Goal: Complete application form: Complete application form

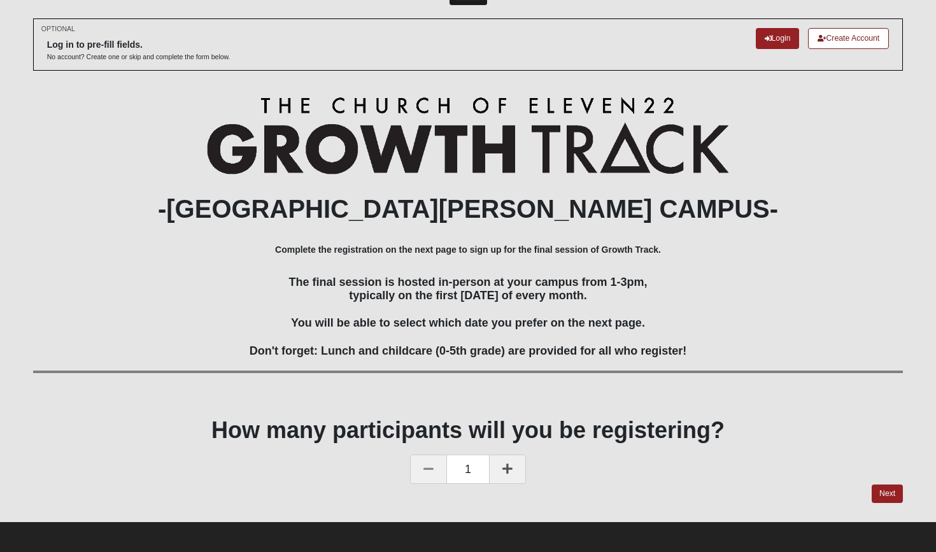
scroll to position [48, 0]
click at [884, 488] on link "Next" at bounding box center [887, 494] width 31 height 18
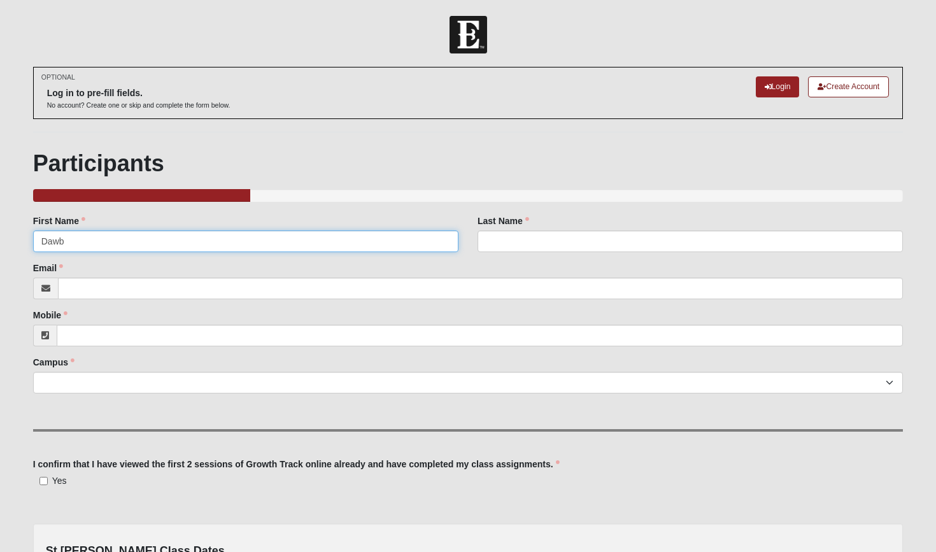
type input "Dawb"
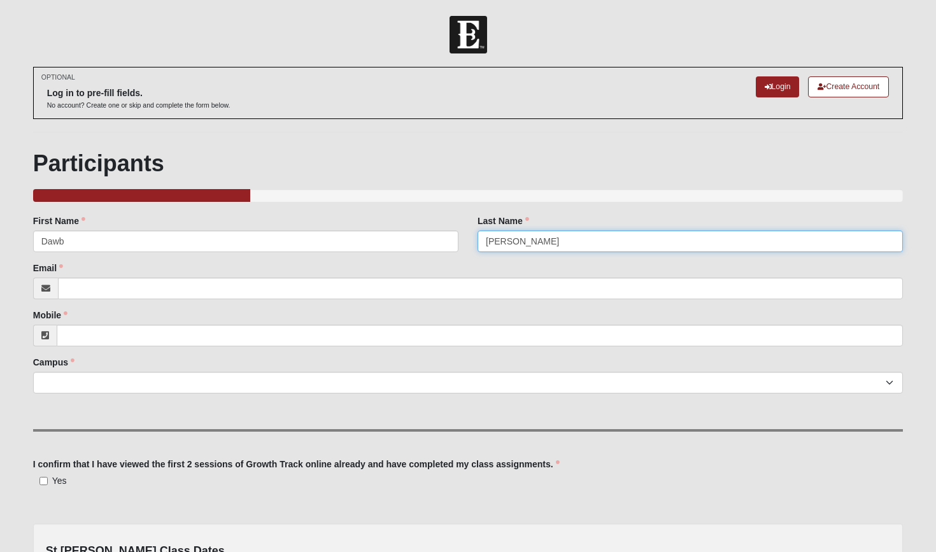
type input "[PERSON_NAME]"
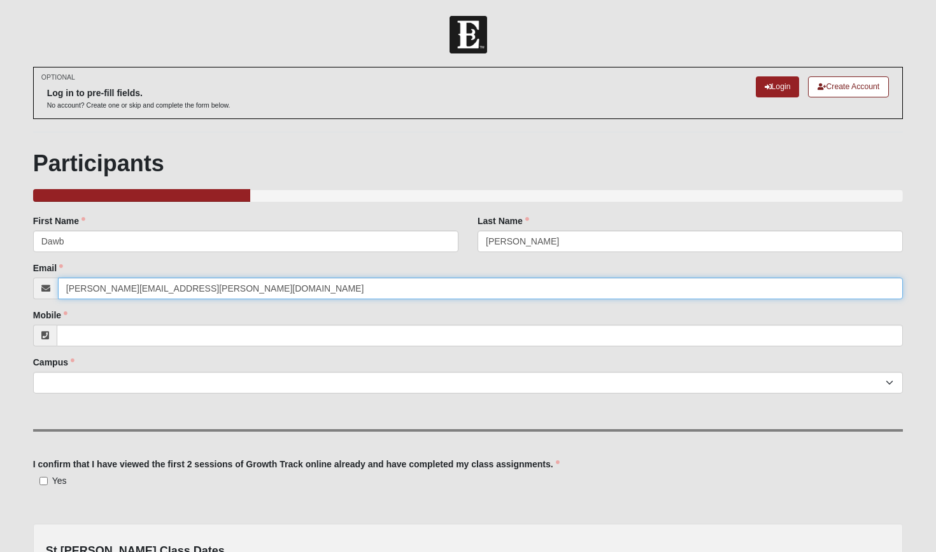
type input "[PERSON_NAME][EMAIL_ADDRESS][PERSON_NAME][DOMAIN_NAME]"
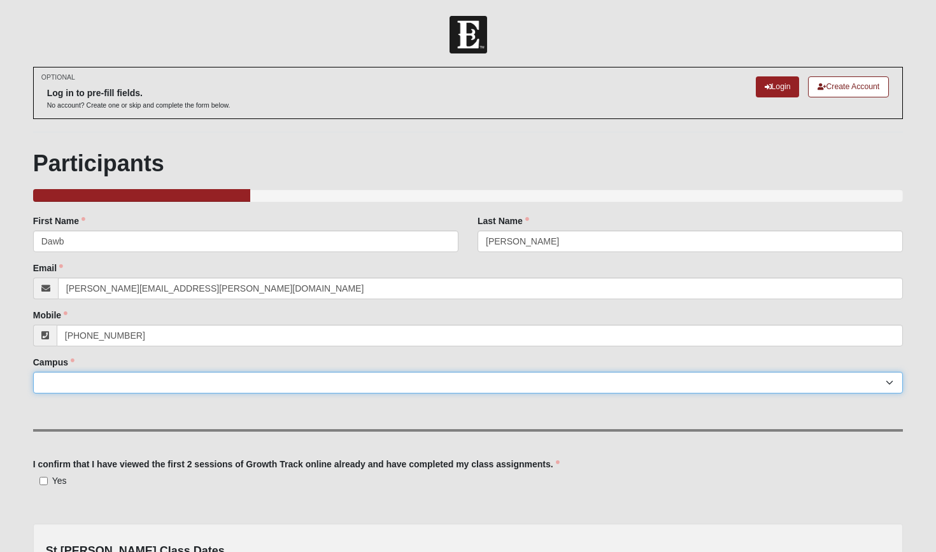
type input "[PHONE_NUMBER]"
select select "11"
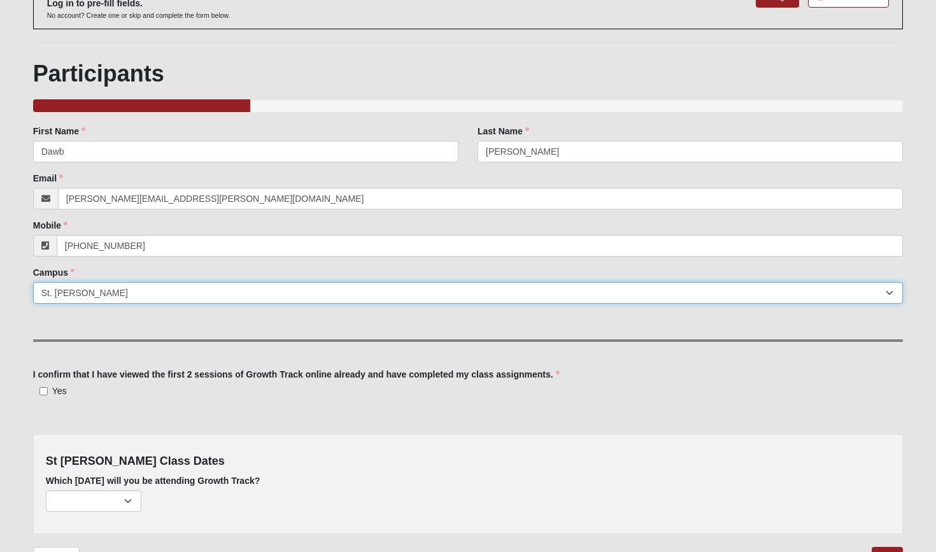
scroll to position [89, 0]
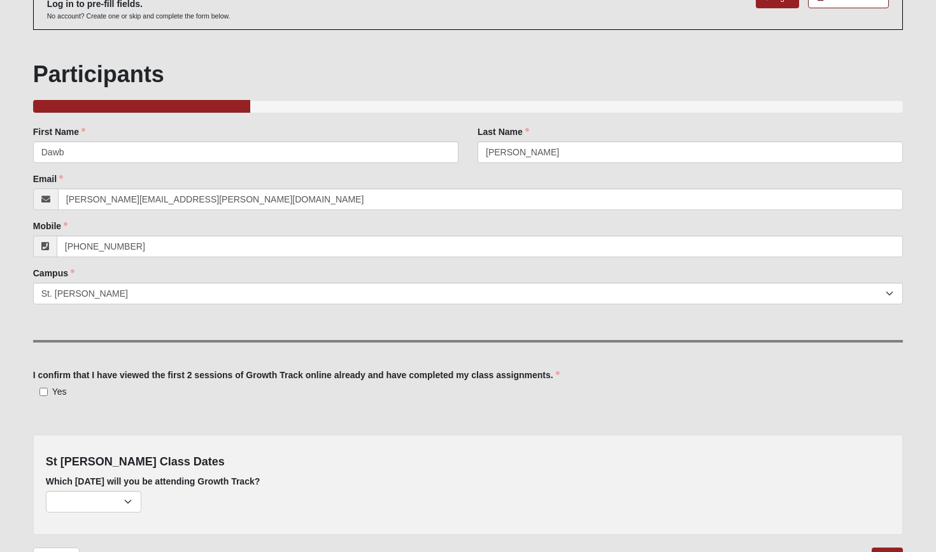
click at [45, 390] on input "Yes" at bounding box center [43, 392] width 8 height 8
checkbox input "true"
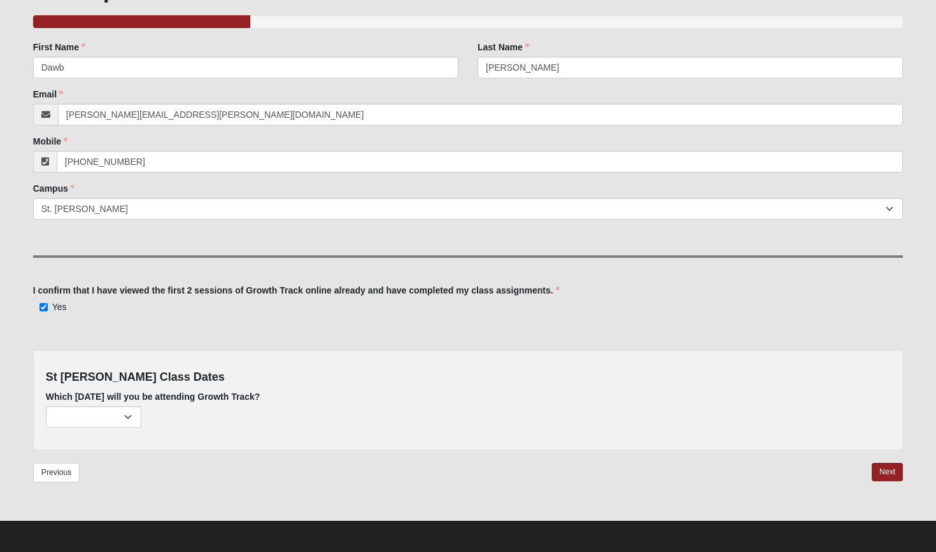
scroll to position [173, 0]
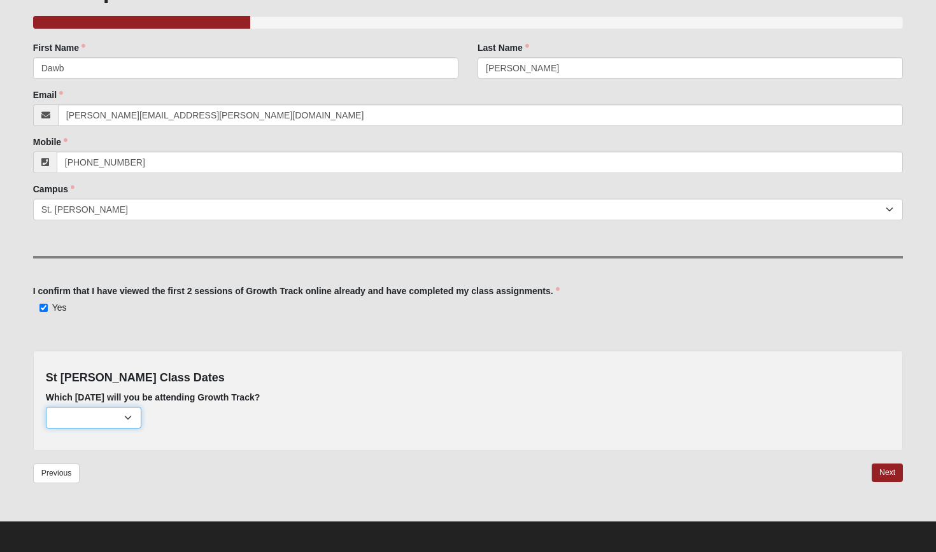
select select "726"
click at [890, 472] on link "Next" at bounding box center [887, 473] width 31 height 18
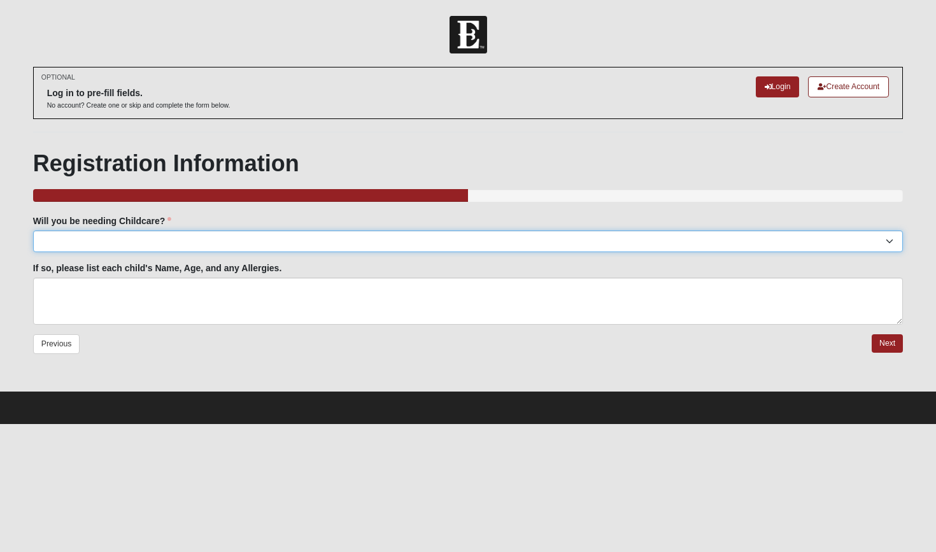
select select "No"
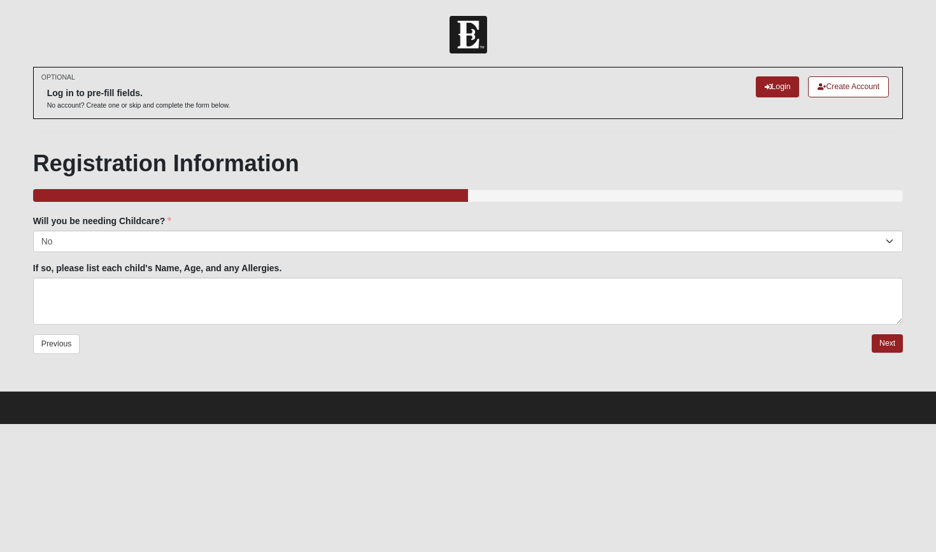
click at [899, 341] on link "Next" at bounding box center [887, 343] width 31 height 18
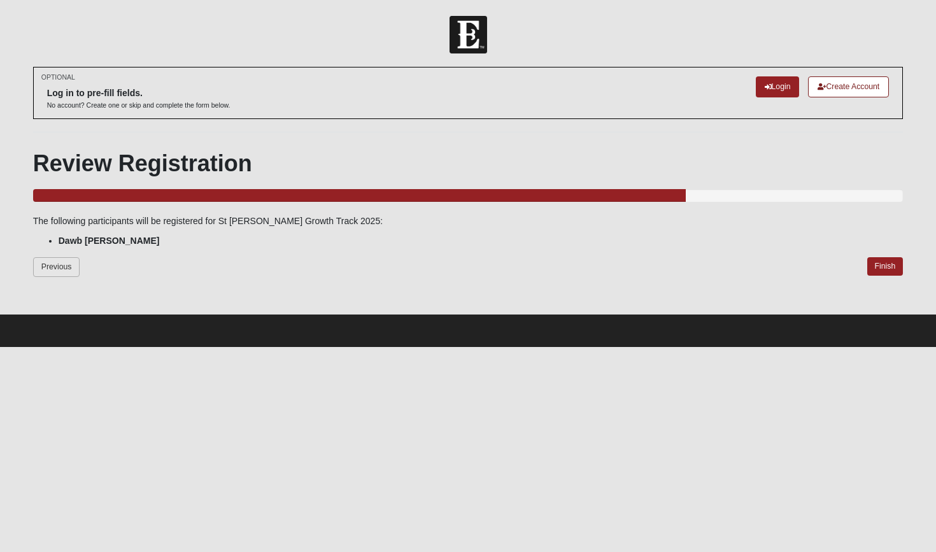
click at [58, 261] on link "Previous" at bounding box center [56, 267] width 47 height 20
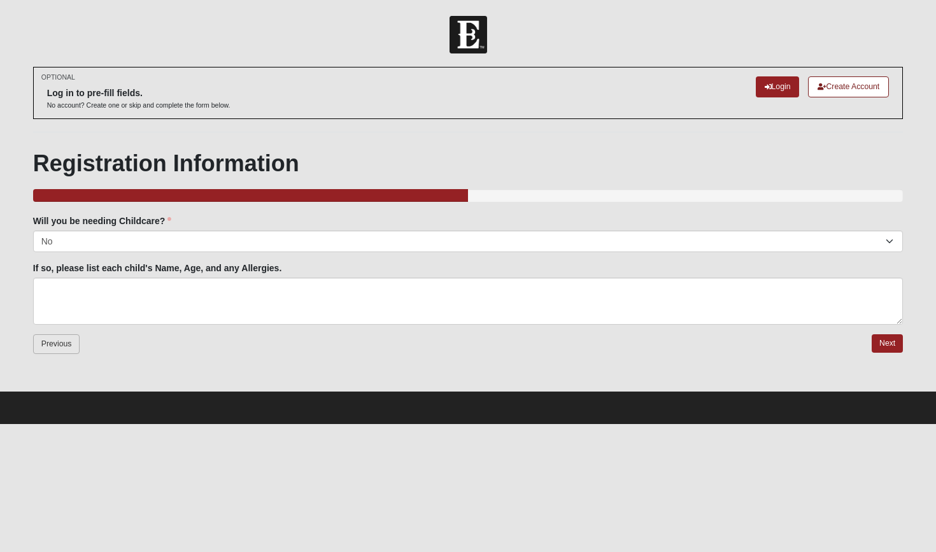
click at [57, 341] on link "Previous" at bounding box center [56, 344] width 47 height 20
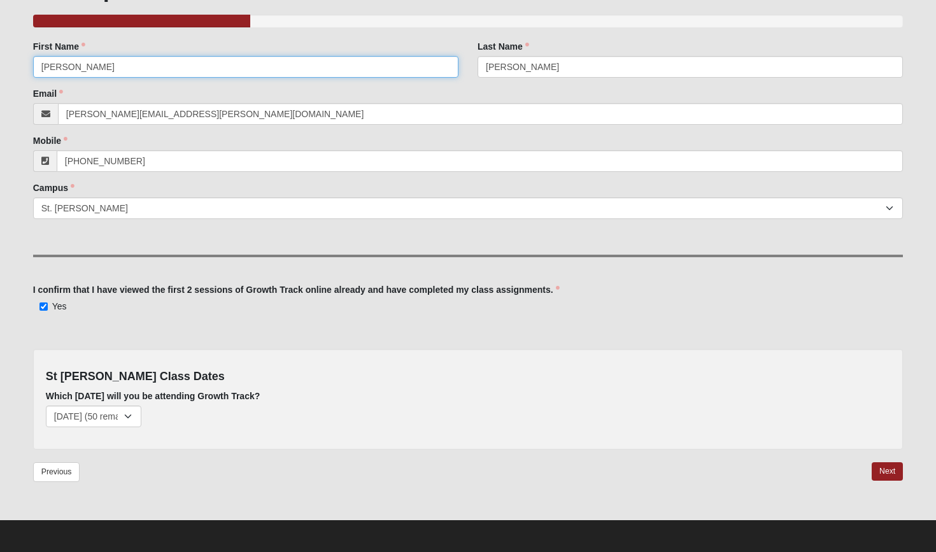
scroll to position [173, 0]
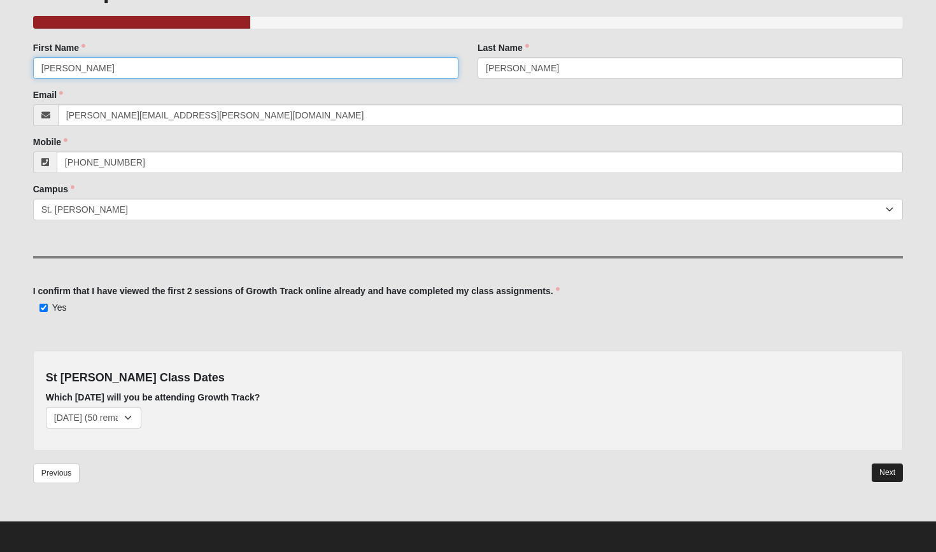
type input "[PERSON_NAME]"
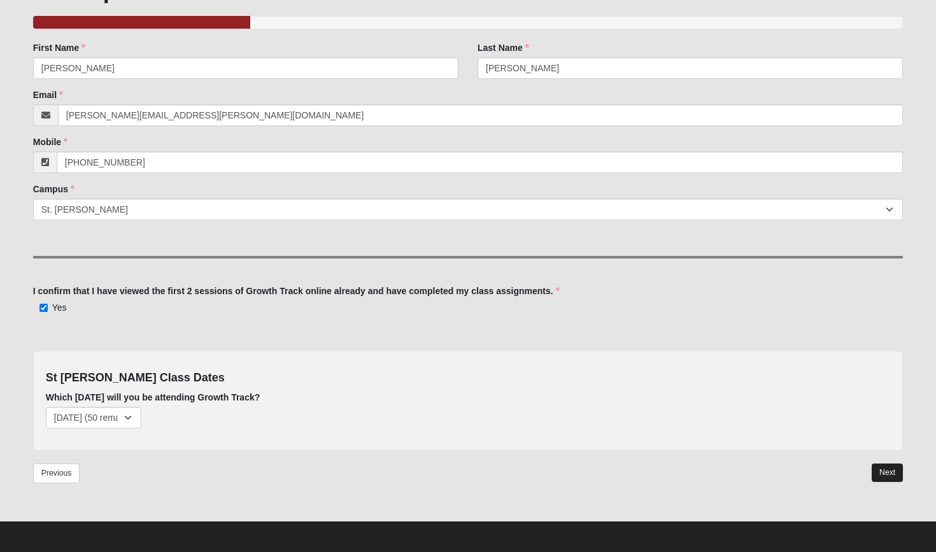
click at [897, 472] on link "Next" at bounding box center [887, 473] width 31 height 18
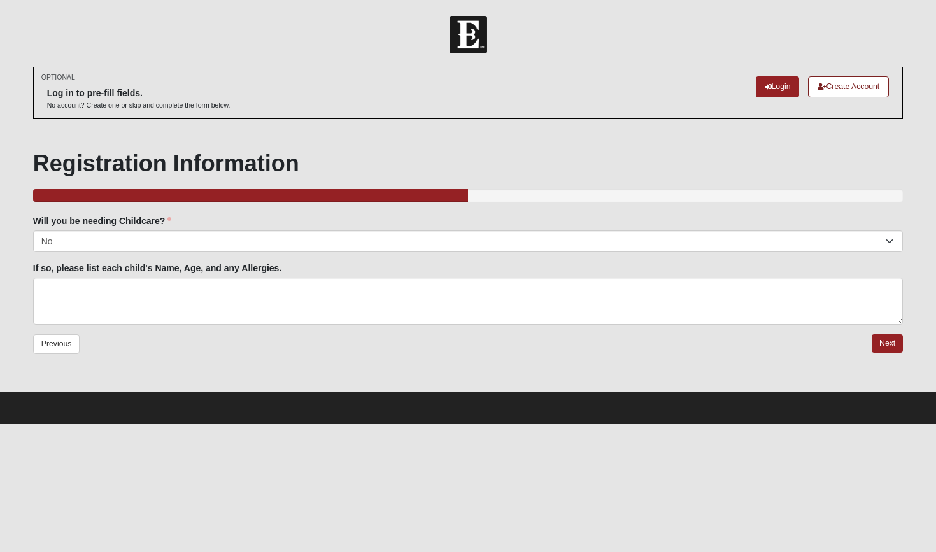
click at [897, 424] on html "Log In St [PERSON_NAME] Growth Track 2025 Events St [PERSON_NAME] Growth Track …" at bounding box center [468, 212] width 936 height 424
click at [880, 339] on link "Next" at bounding box center [887, 343] width 31 height 18
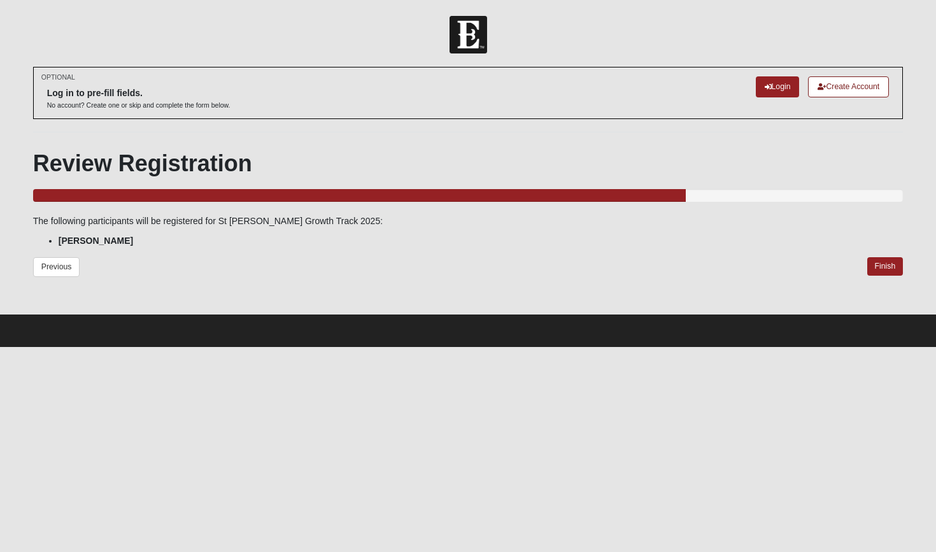
click at [880, 276] on div "Previous Finish" at bounding box center [468, 275] width 870 height 37
click at [879, 260] on link "Finish" at bounding box center [885, 266] width 36 height 18
